Goal: Task Accomplishment & Management: Use online tool/utility

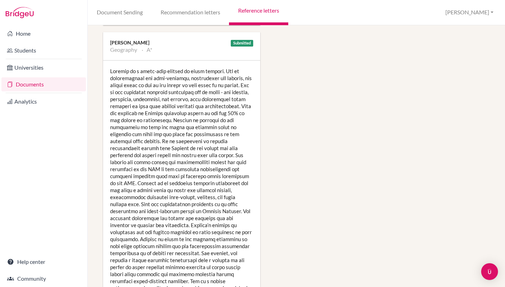
scroll to position [755, 1]
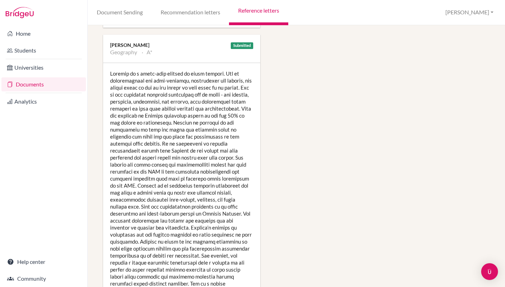
click at [141, 82] on div at bounding box center [181, 210] width 157 height 294
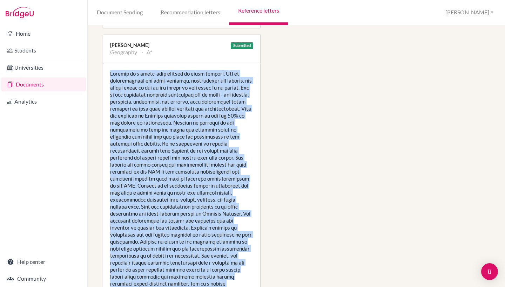
click at [141, 82] on div at bounding box center [181, 210] width 157 height 294
copy div "[PERSON_NAME] is a first-rate student in every respect. She is knowledgeable an…"
click at [189, 118] on div at bounding box center [181, 210] width 157 height 294
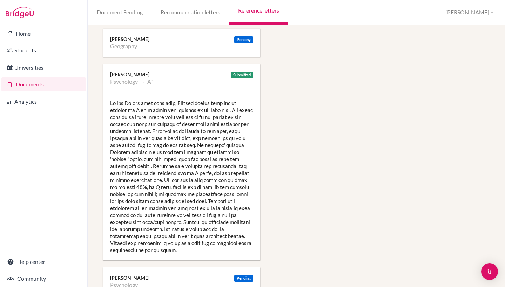
scroll to position [1090, 0]
click at [166, 132] on div at bounding box center [181, 177] width 157 height 168
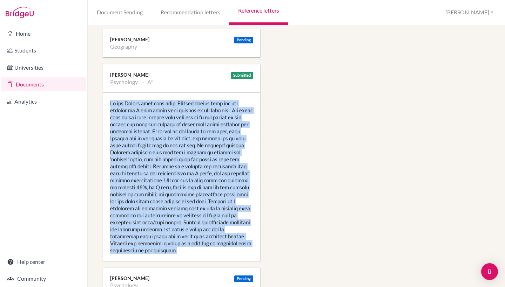
click at [166, 132] on div at bounding box center [181, 177] width 157 height 168
drag, startPoint x: 174, startPoint y: 244, endPoint x: 110, endPoint y: 98, distance: 159.6
click at [110, 98] on div at bounding box center [181, 177] width 157 height 168
copy div "In the Memory test this year, [PERSON_NAME] showed that she can achieve an A st…"
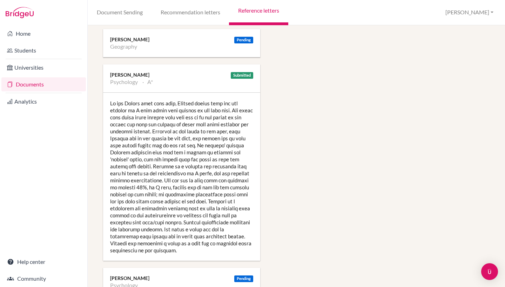
click at [178, 169] on div at bounding box center [181, 177] width 157 height 168
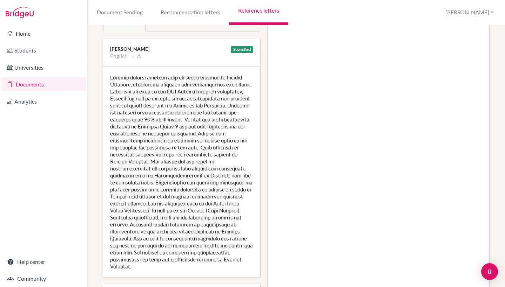
scroll to position [110, 0]
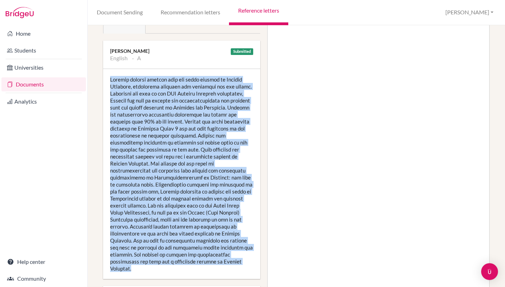
drag, startPoint x: 110, startPoint y: 79, endPoint x: 158, endPoint y: 258, distance: 185.6
click at [158, 258] on div at bounding box center [181, 174] width 157 height 210
copy div "[PERSON_NAME] engages readily with the units studied in English Language, displ…"
click at [152, 192] on div at bounding box center [181, 174] width 157 height 210
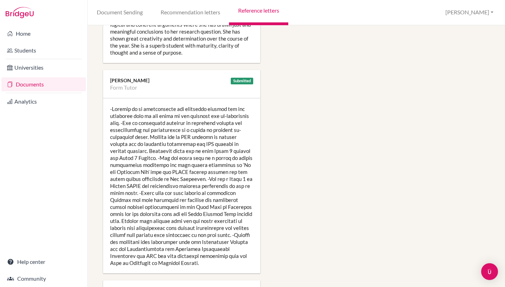
scroll to position [510, 0]
click at [155, 178] on div at bounding box center [181, 185] width 157 height 175
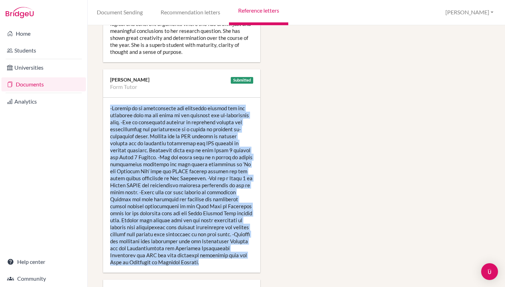
click at [155, 178] on div at bounding box center [181, 185] width 157 height 175
drag, startPoint x: 185, startPoint y: 262, endPoint x: 110, endPoint y: 100, distance: 179.5
click at [110, 100] on div at bounding box center [181, 185] width 157 height 175
copy div "-Loremip do si ametconsecte adi elitseddo eiusmod tem inc utlaboree dolo ma ali…"
